Goal: Use online tool/utility: Utilize a website feature to perform a specific function

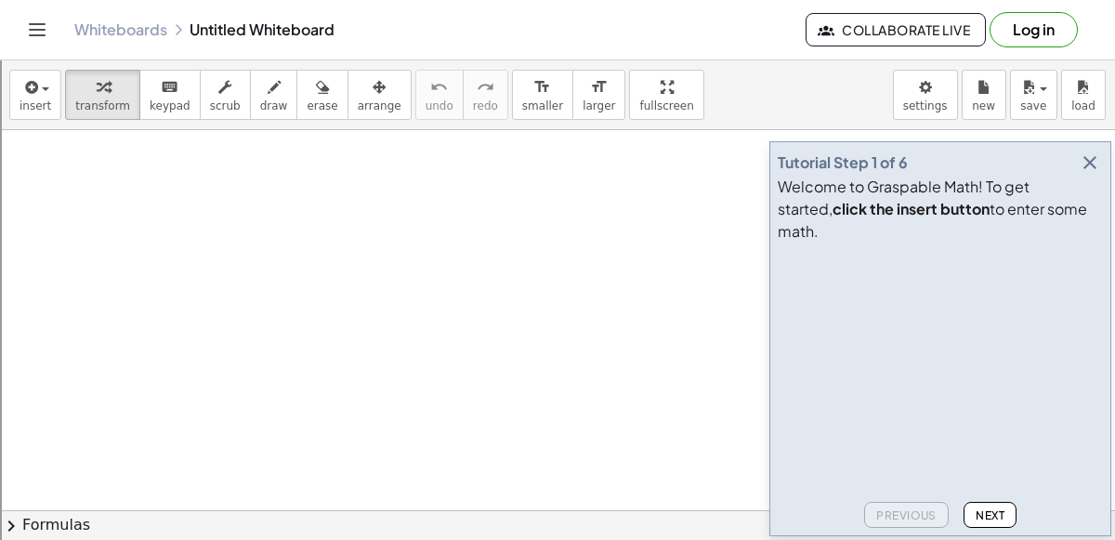
click at [1093, 174] on icon "button" at bounding box center [1090, 162] width 22 height 22
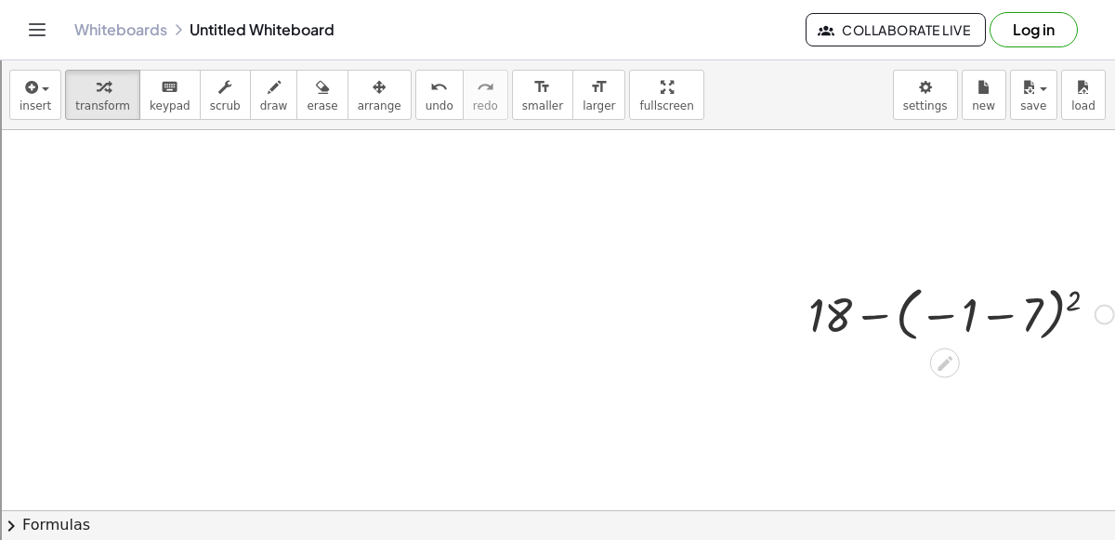
scroll to position [0, 93]
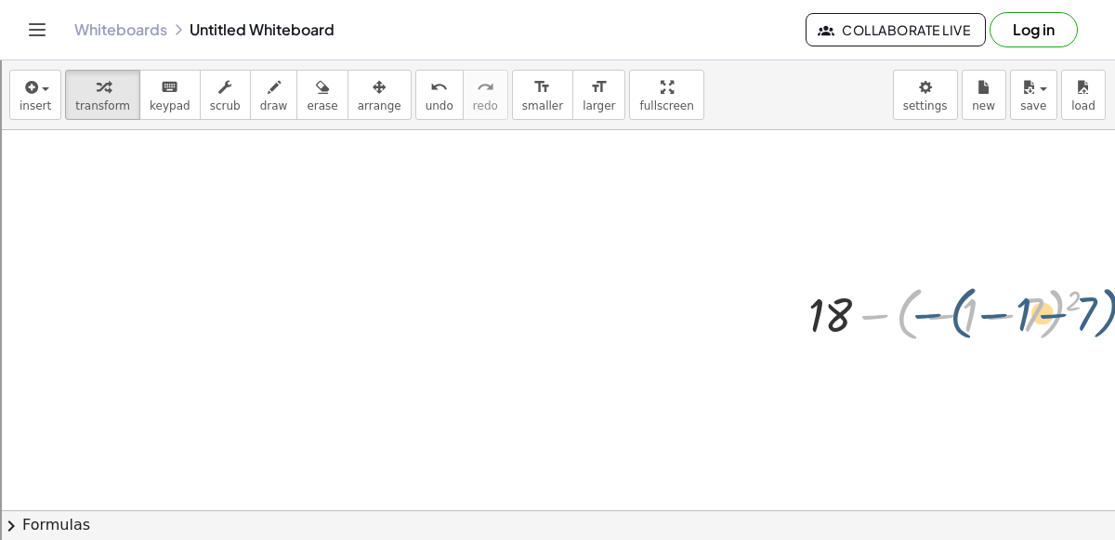
drag, startPoint x: 880, startPoint y: 312, endPoint x: 924, endPoint y: 319, distance: 45.1
click at [924, 319] on div at bounding box center [961, 313] width 324 height 68
drag, startPoint x: 866, startPoint y: 308, endPoint x: 884, endPoint y: 300, distance: 19.2
click at [884, 300] on div at bounding box center [961, 313] width 324 height 68
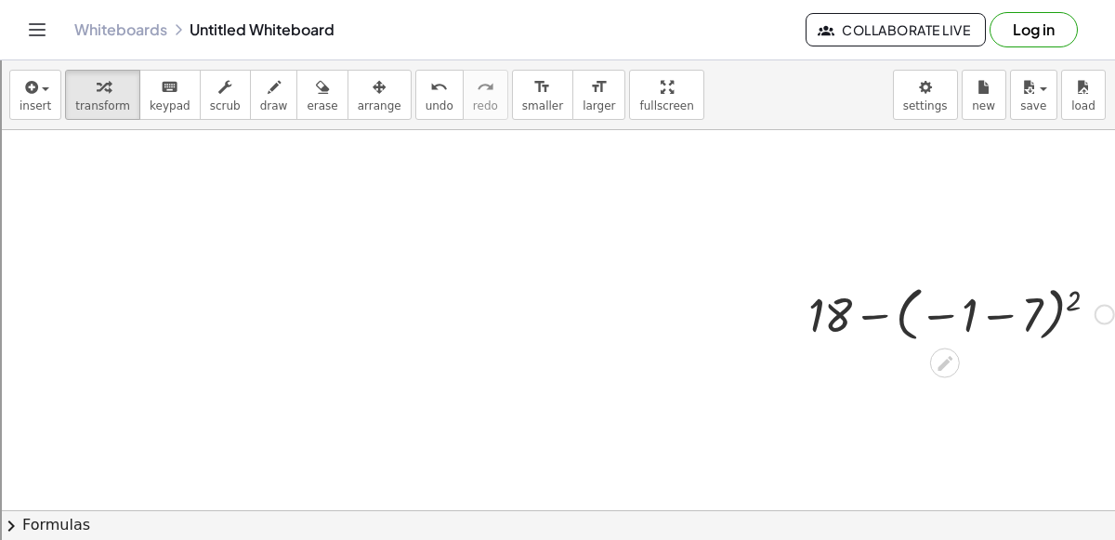
click at [1067, 298] on div at bounding box center [961, 313] width 324 height 68
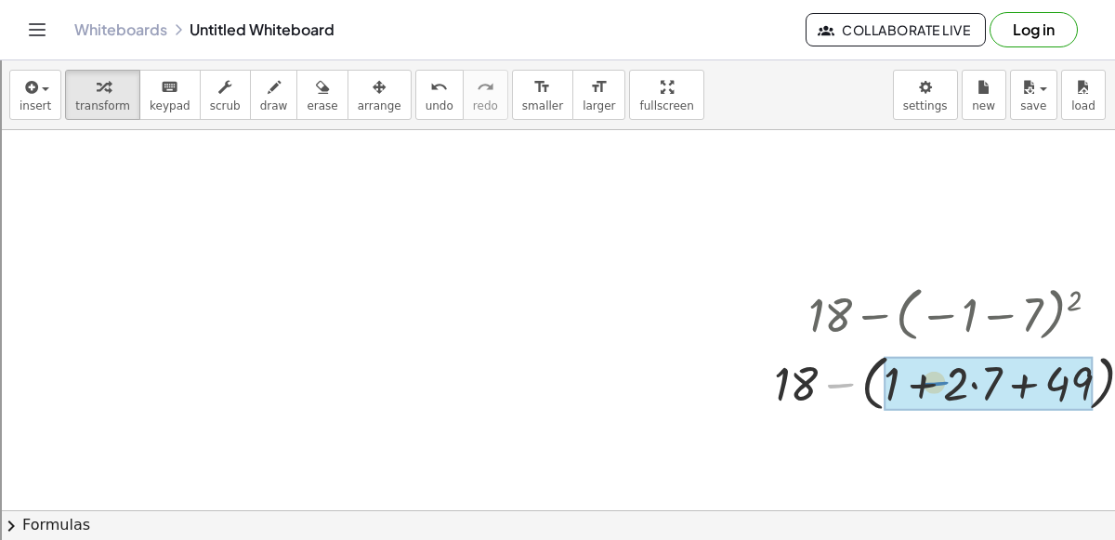
drag, startPoint x: 836, startPoint y: 381, endPoint x: 935, endPoint y: 383, distance: 98.5
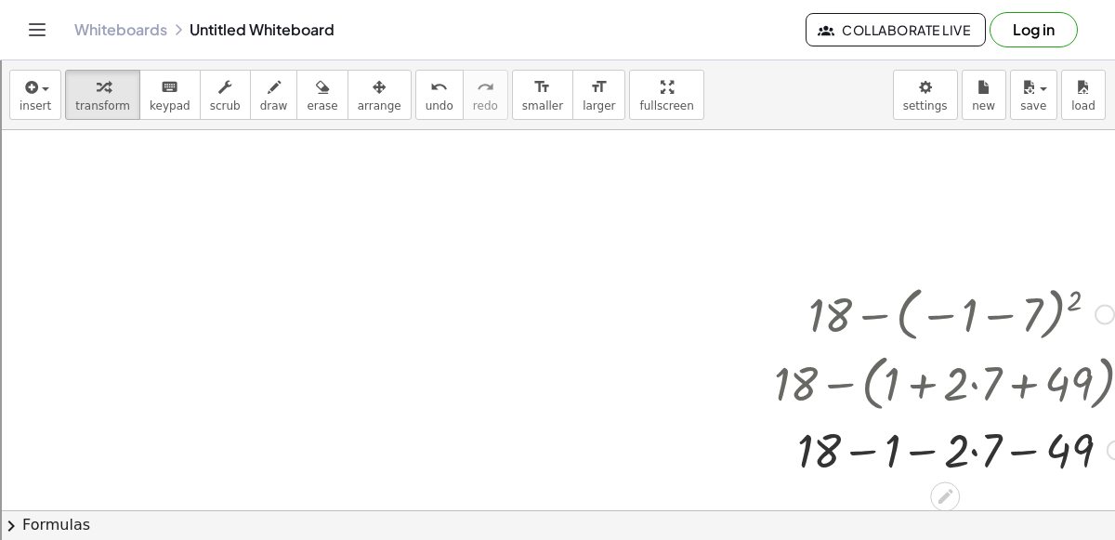
click at [869, 448] on div at bounding box center [961, 447] width 393 height 63
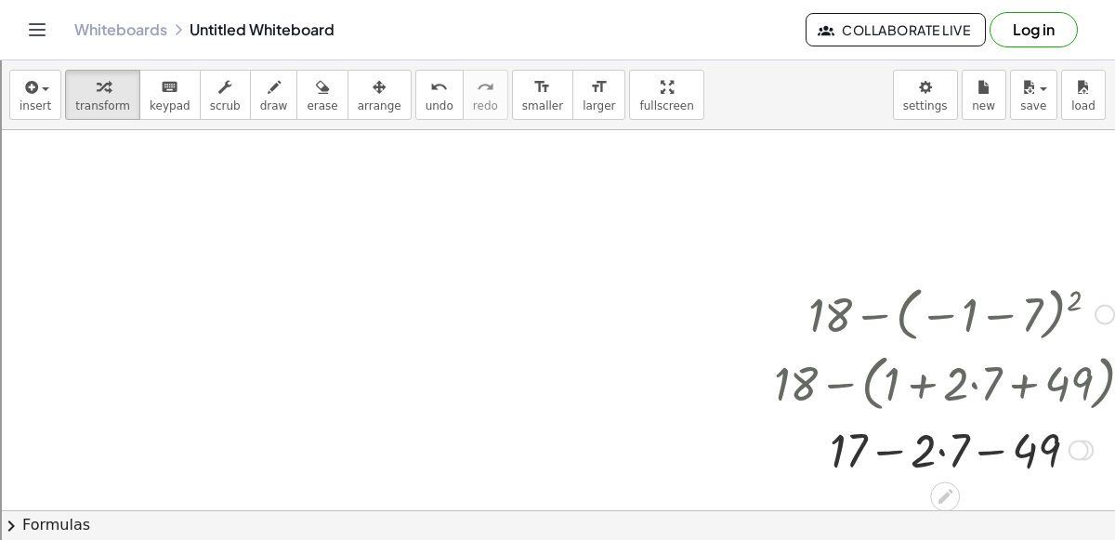
click at [931, 445] on div at bounding box center [961, 447] width 393 height 63
click at [937, 445] on div at bounding box center [961, 447] width 393 height 63
click at [975, 452] on div at bounding box center [961, 447] width 393 height 63
click at [940, 452] on div at bounding box center [961, 447] width 393 height 63
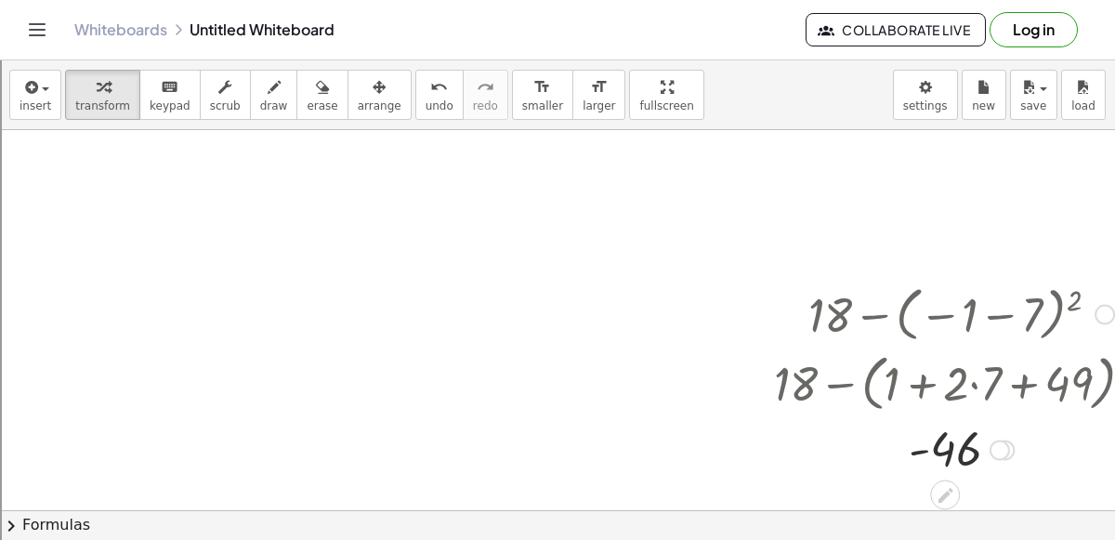
click at [870, 471] on div at bounding box center [961, 447] width 393 height 61
click at [944, 494] on icon at bounding box center [944, 495] width 15 height 15
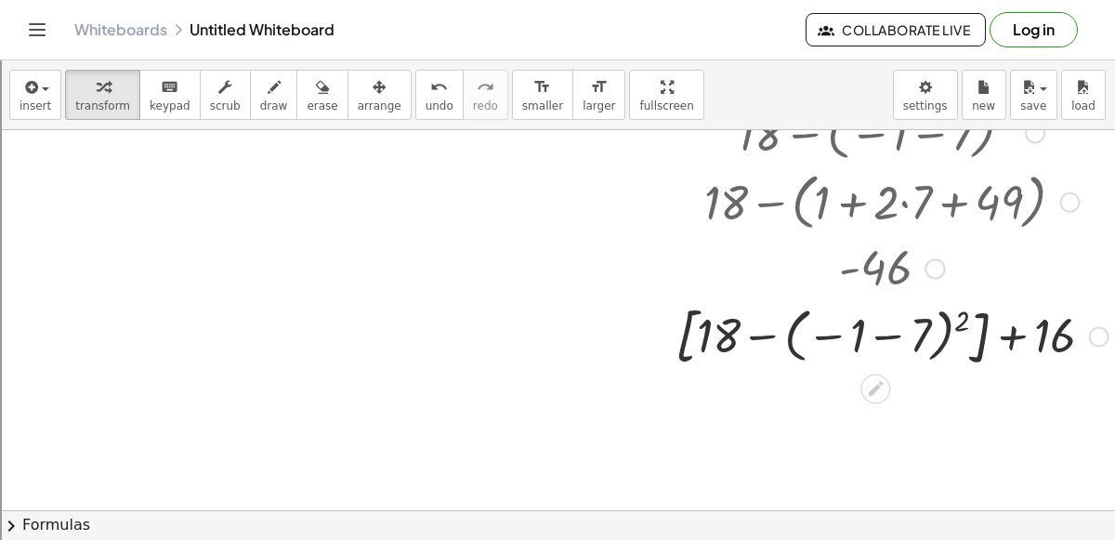
scroll to position [181, 163]
drag, startPoint x: 768, startPoint y: 331, endPoint x: 862, endPoint y: 336, distance: 94.0
click at [862, 336] on div at bounding box center [892, 334] width 452 height 75
click at [949, 317] on div at bounding box center [892, 334] width 452 height 75
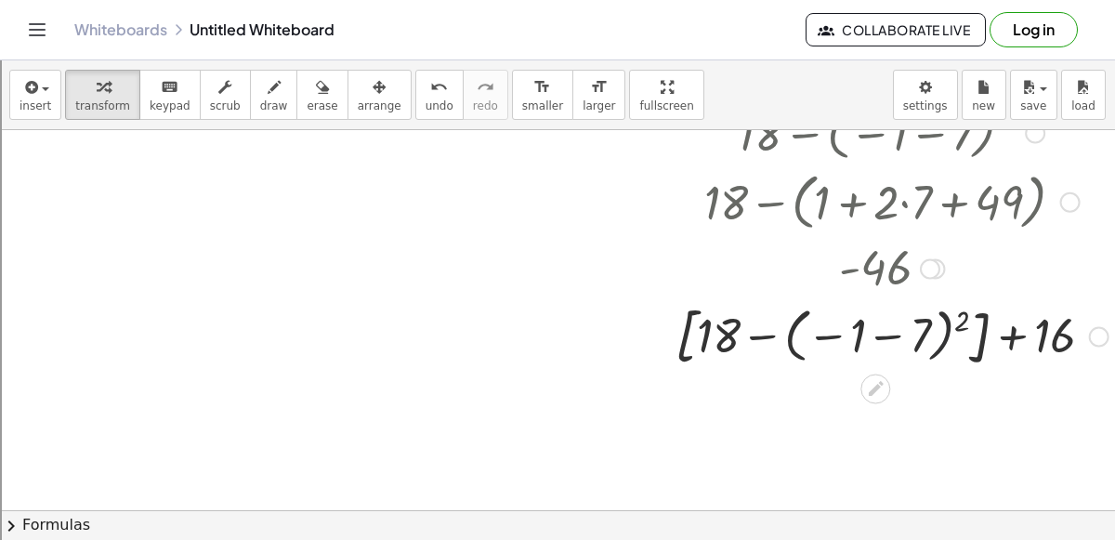
click at [949, 317] on div at bounding box center [892, 334] width 452 height 75
click at [963, 317] on div at bounding box center [892, 334] width 452 height 75
click at [963, 317] on div at bounding box center [891, 334] width 520 height 77
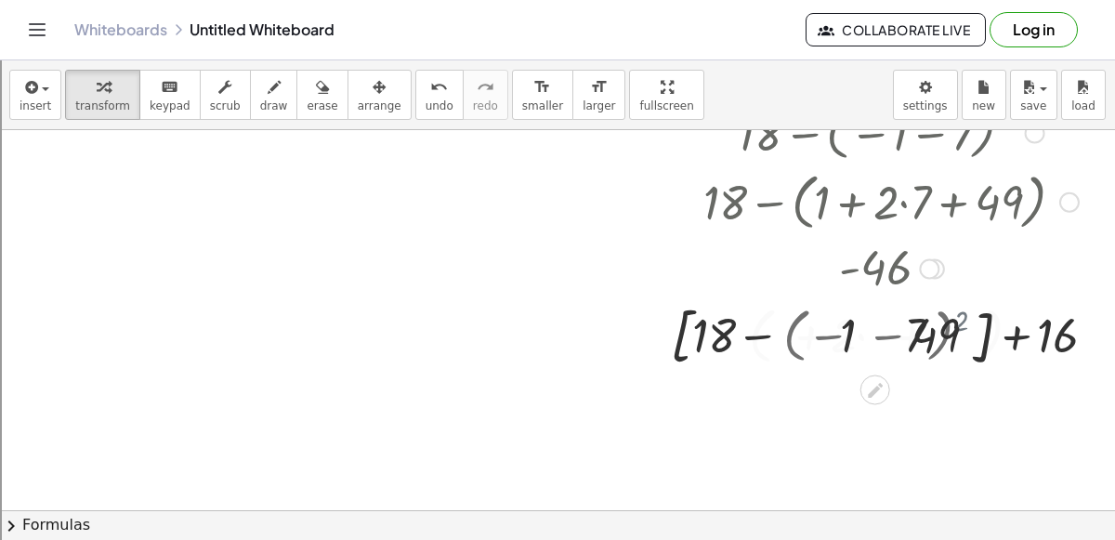
click at [963, 317] on div at bounding box center [891, 334] width 520 height 77
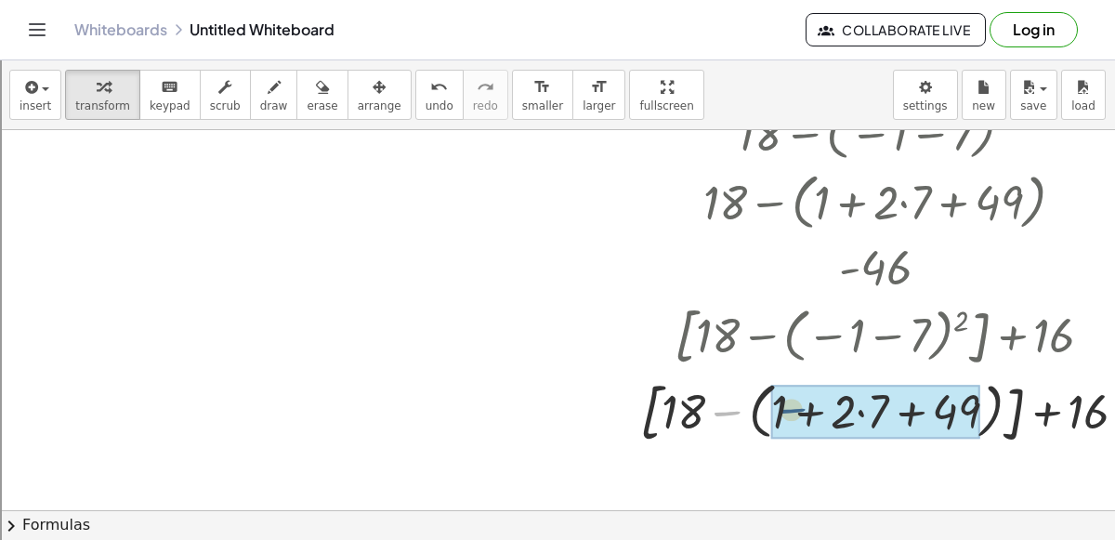
drag, startPoint x: 726, startPoint y: 407, endPoint x: 798, endPoint y: 404, distance: 72.5
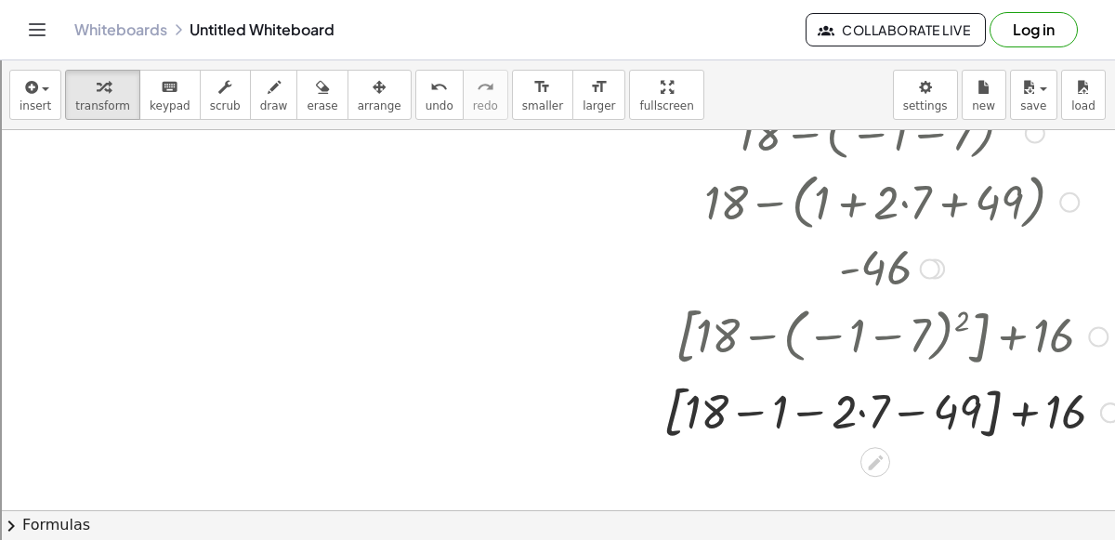
click at [748, 417] on div at bounding box center [891, 410] width 475 height 71
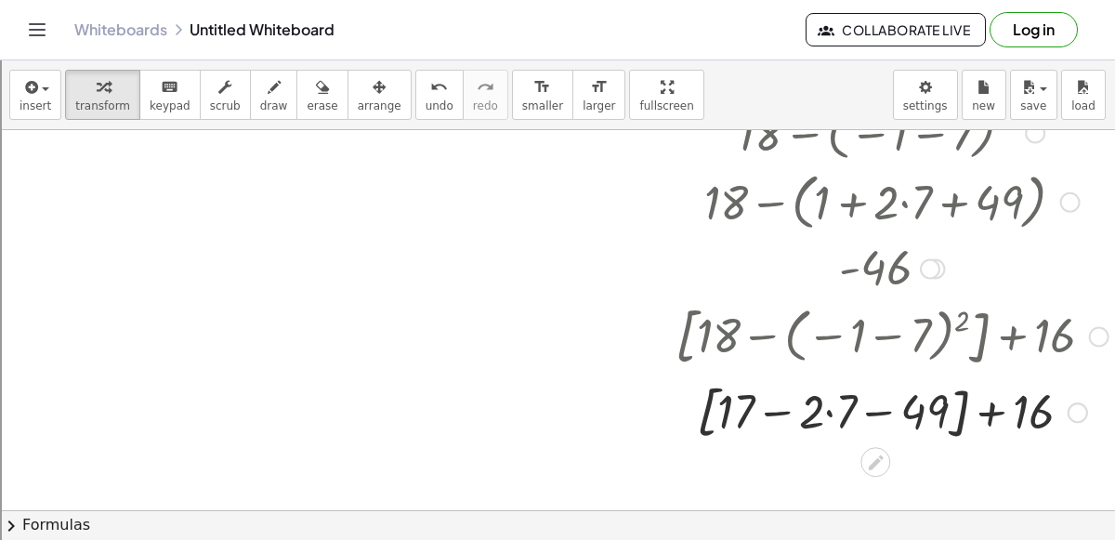
click at [826, 417] on div at bounding box center [892, 410] width 452 height 71
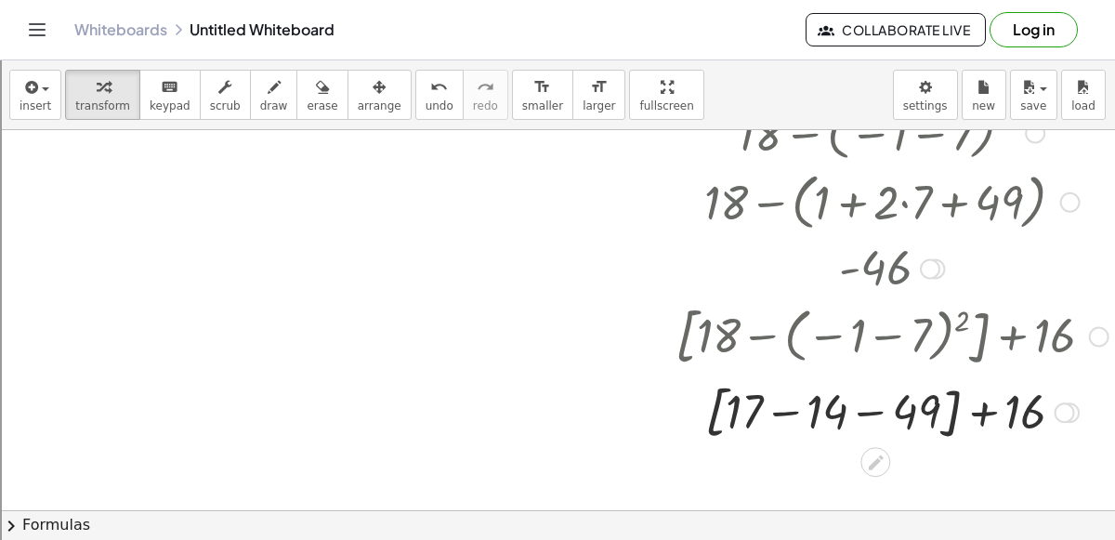
click at [860, 414] on div at bounding box center [892, 410] width 452 height 71
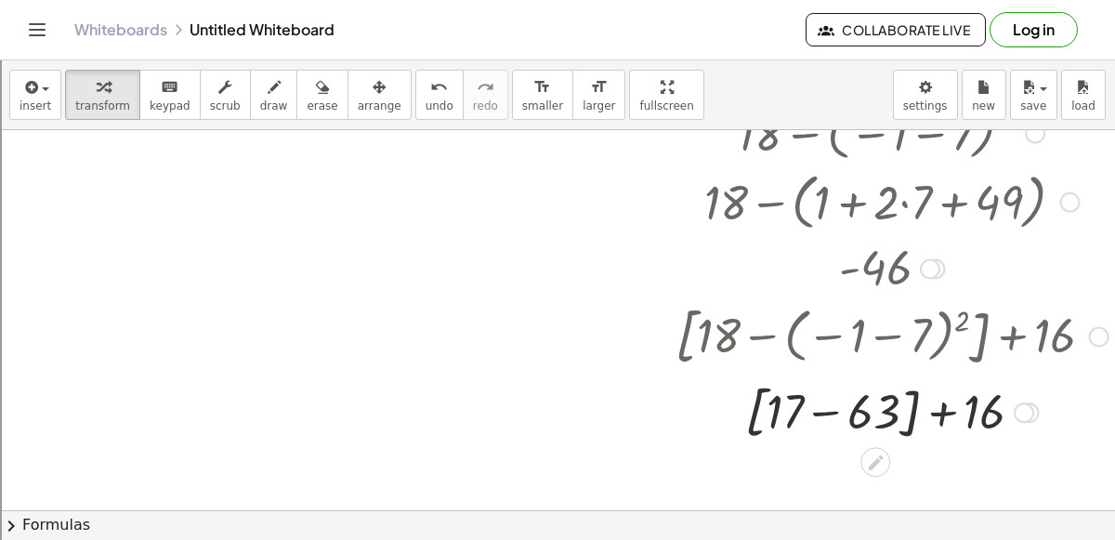
click at [829, 410] on div at bounding box center [892, 410] width 452 height 71
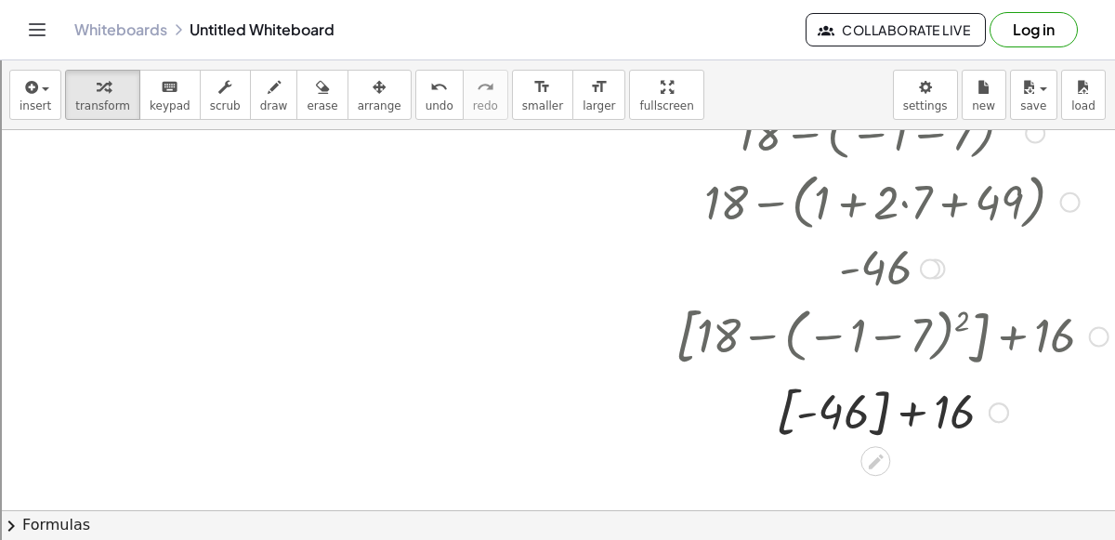
click at [907, 416] on div at bounding box center [892, 410] width 452 height 68
drag, startPoint x: 881, startPoint y: 407, endPoint x: 982, endPoint y: 409, distance: 101.3
click at [982, 409] on div at bounding box center [892, 410] width 452 height 68
